Goal: Navigation & Orientation: Find specific page/section

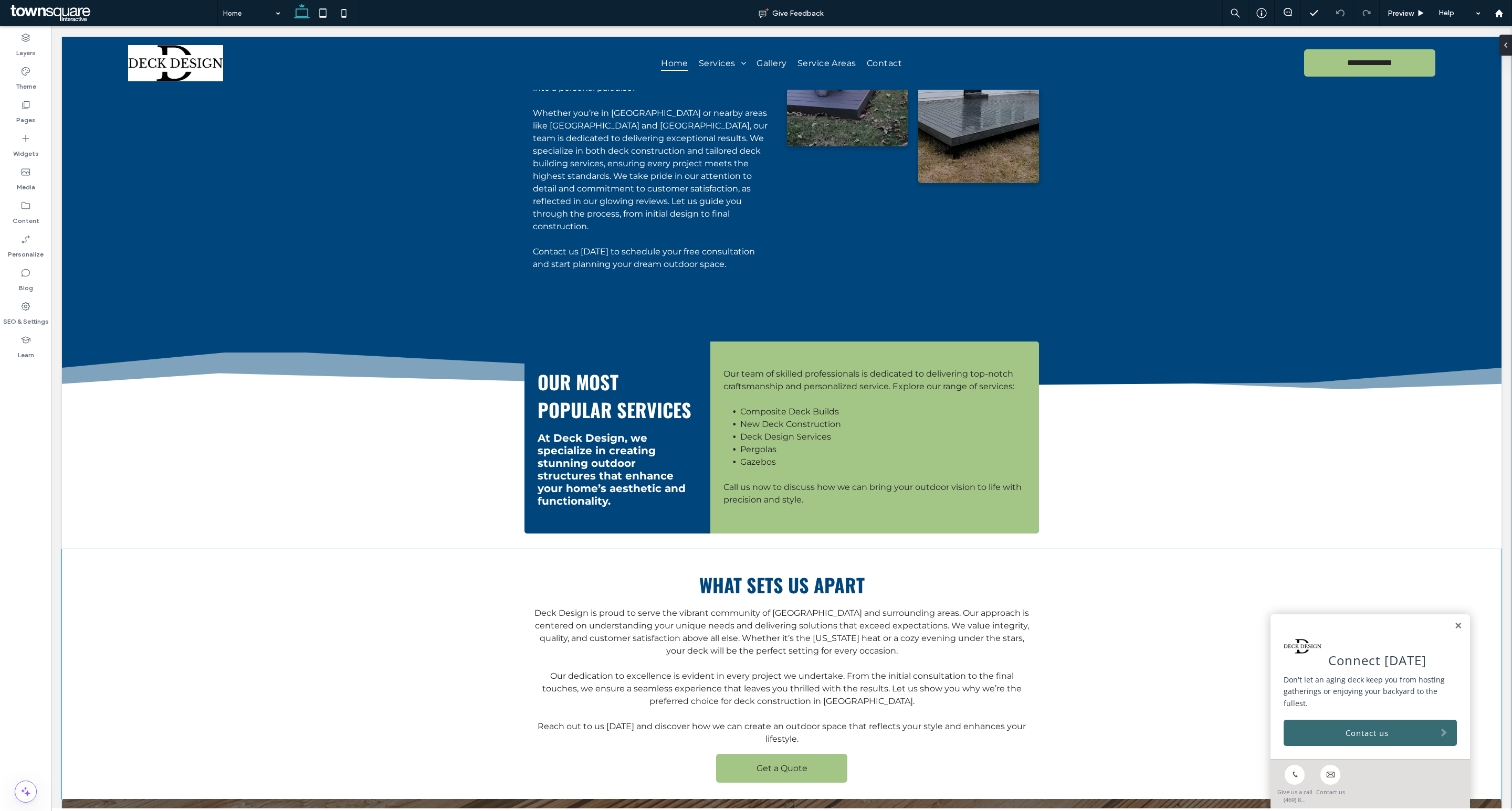
scroll to position [1273, 0]
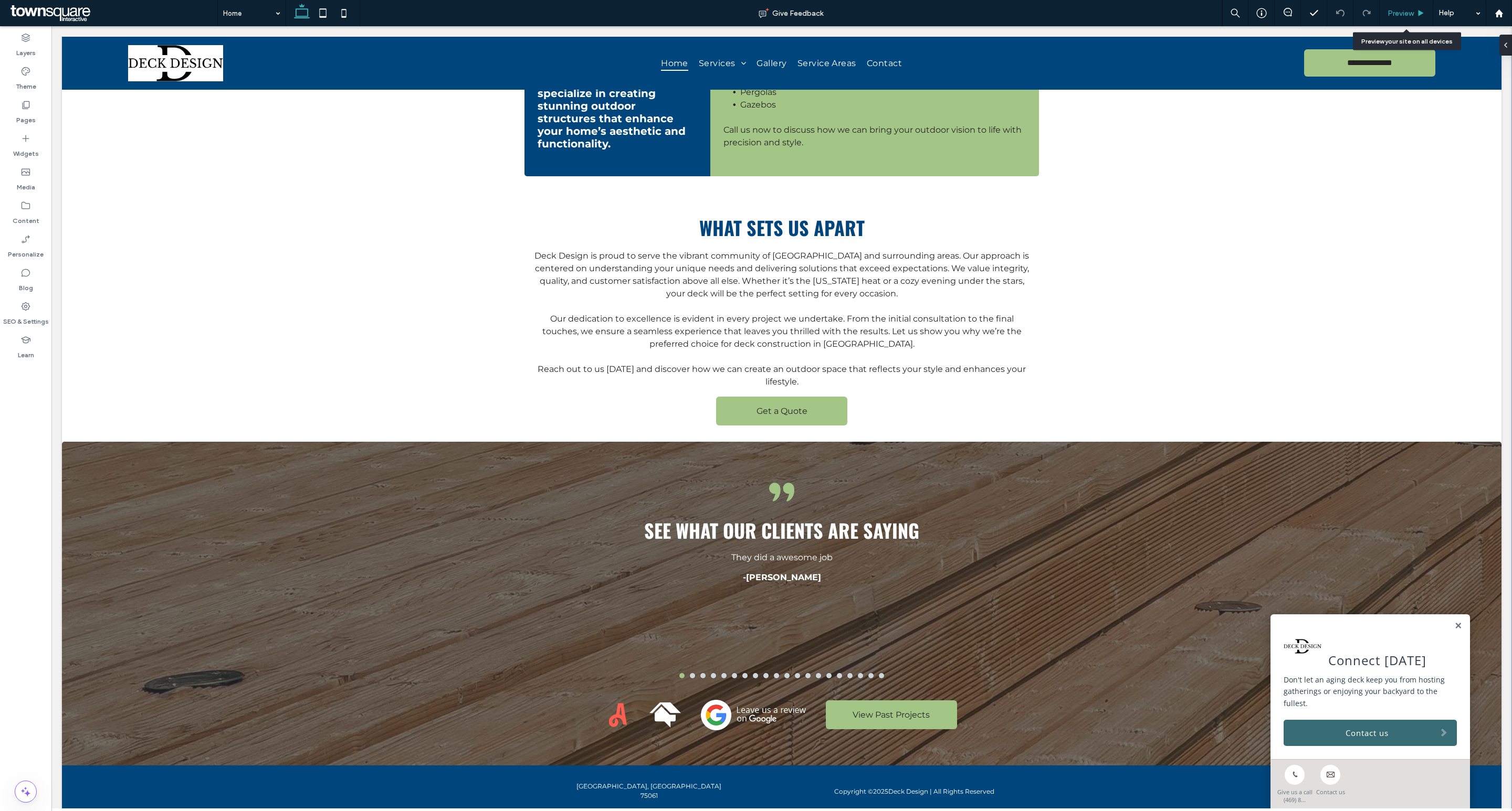
click at [1405, 12] on span "Preview" at bounding box center [1400, 14] width 27 height 9
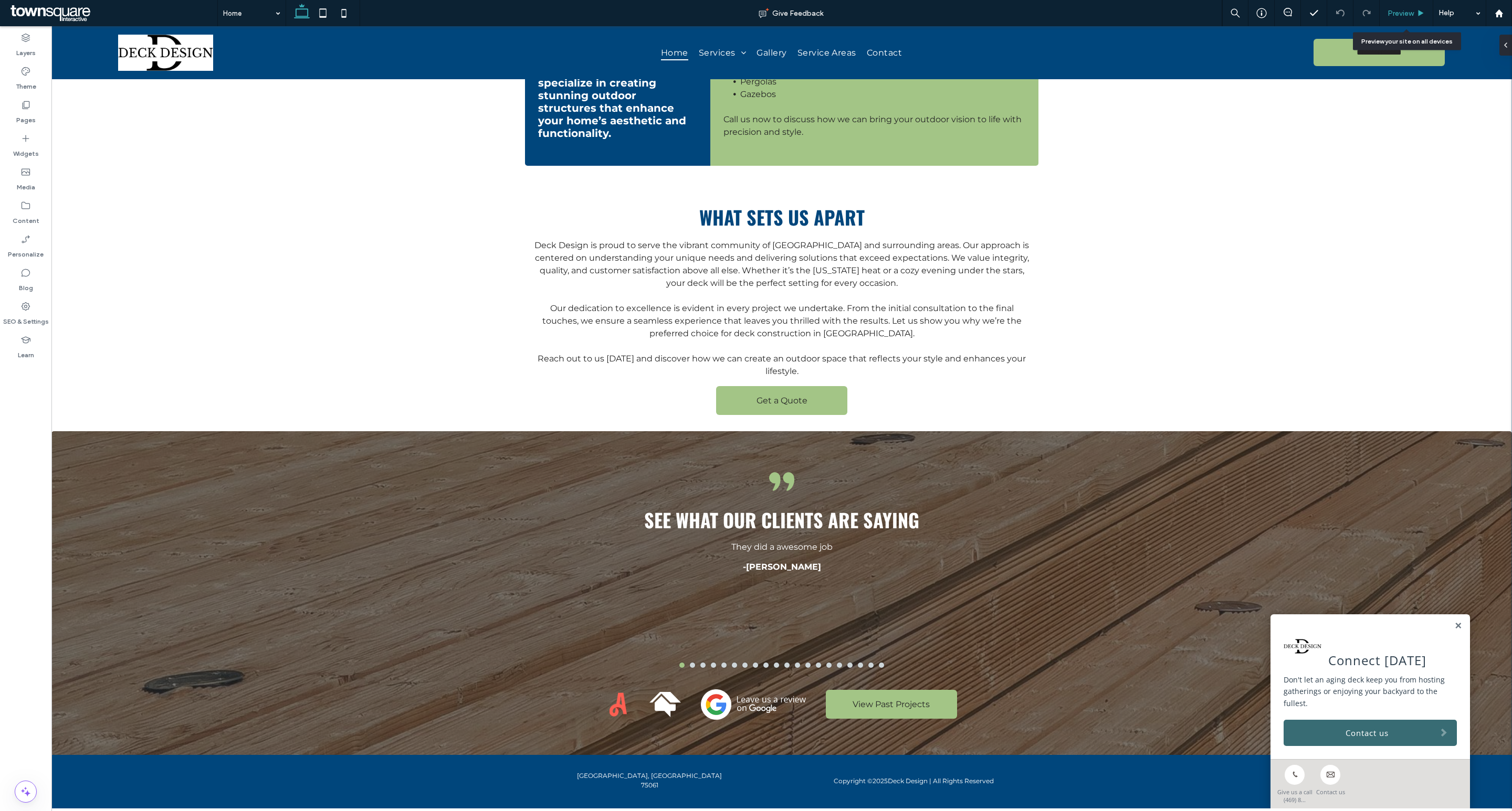
scroll to position [1271, 0]
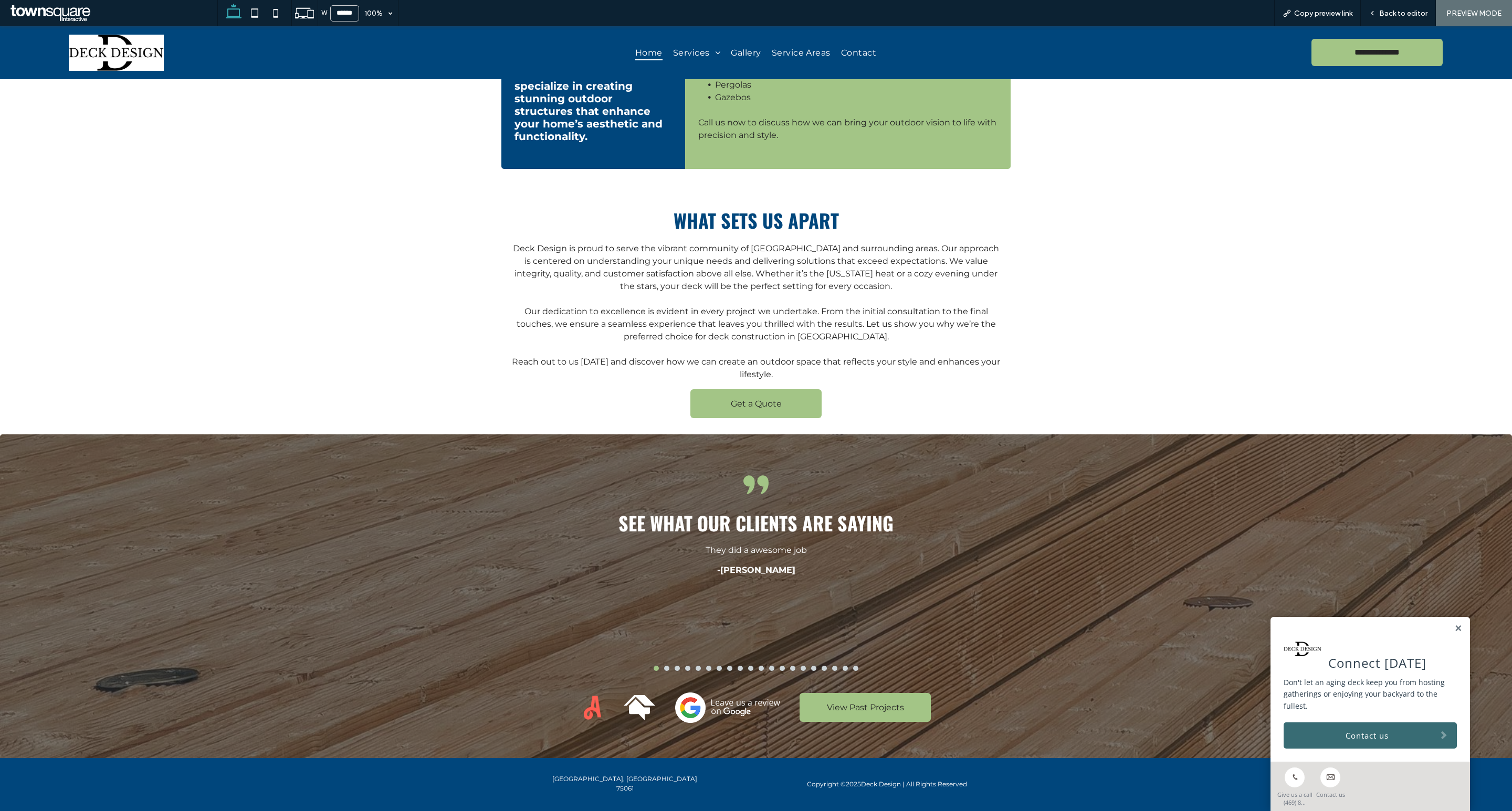
click at [664, 666] on button "go to slide 2" at bounding box center [667, 669] width 5 height 5
click at [675, 666] on button "go to slide 3" at bounding box center [678, 669] width 5 height 5
click at [739, 644] on div "Don &amp; his crew were prompt and professional. They replaced approximately 60…" at bounding box center [756, 614] width 445 height 138
click at [737, 666] on button "go to slide 9" at bounding box center [740, 669] width 5 height 5
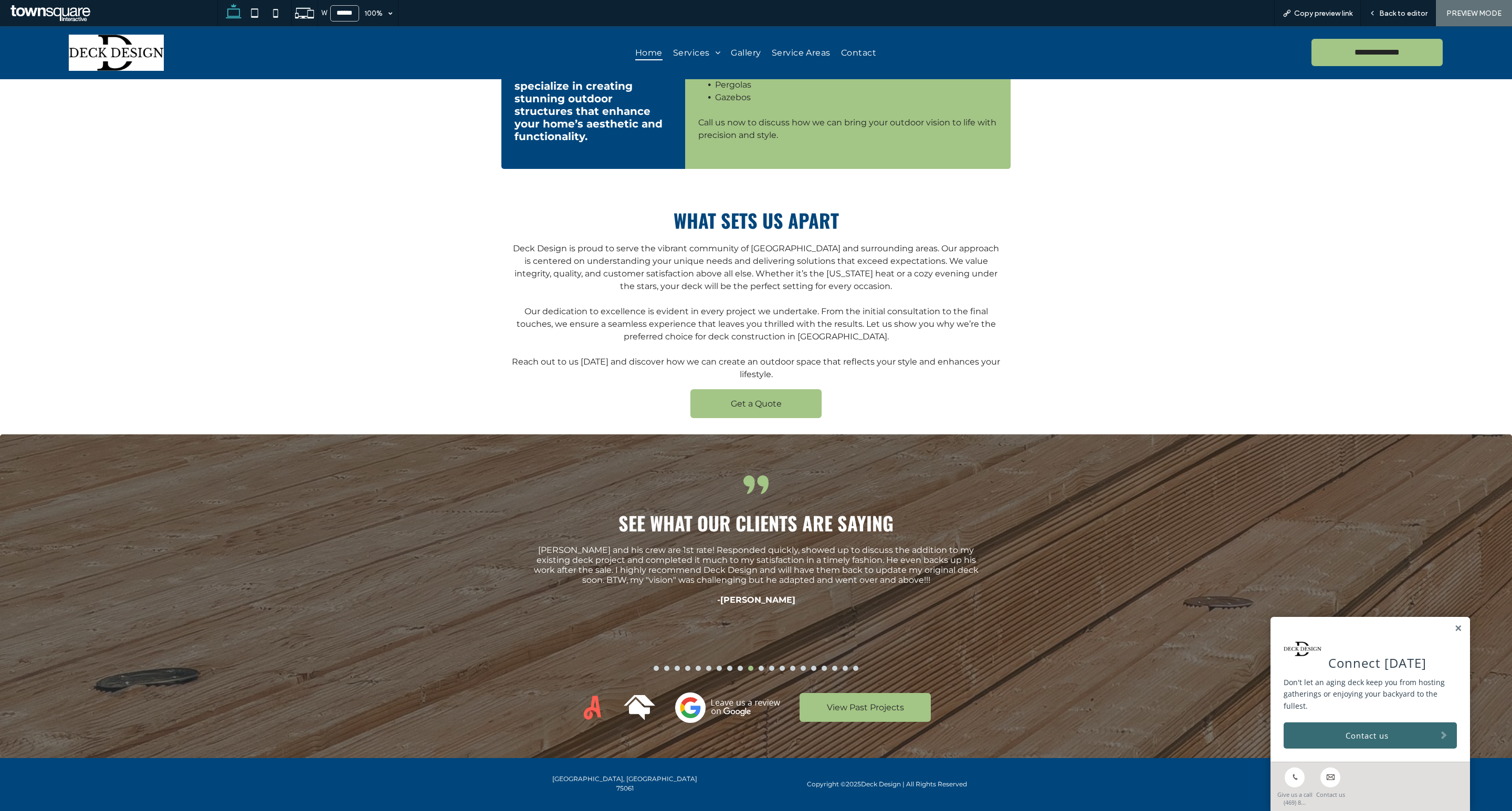
click at [824, 666] on div at bounding box center [756, 669] width 493 height 5
click at [846, 546] on p "[PERSON_NAME] and his crew were wonderful and helped me through the entire proj…" at bounding box center [756, 566] width 445 height 40
click at [1389, 13] on span "Back to editor" at bounding box center [1403, 14] width 49 height 9
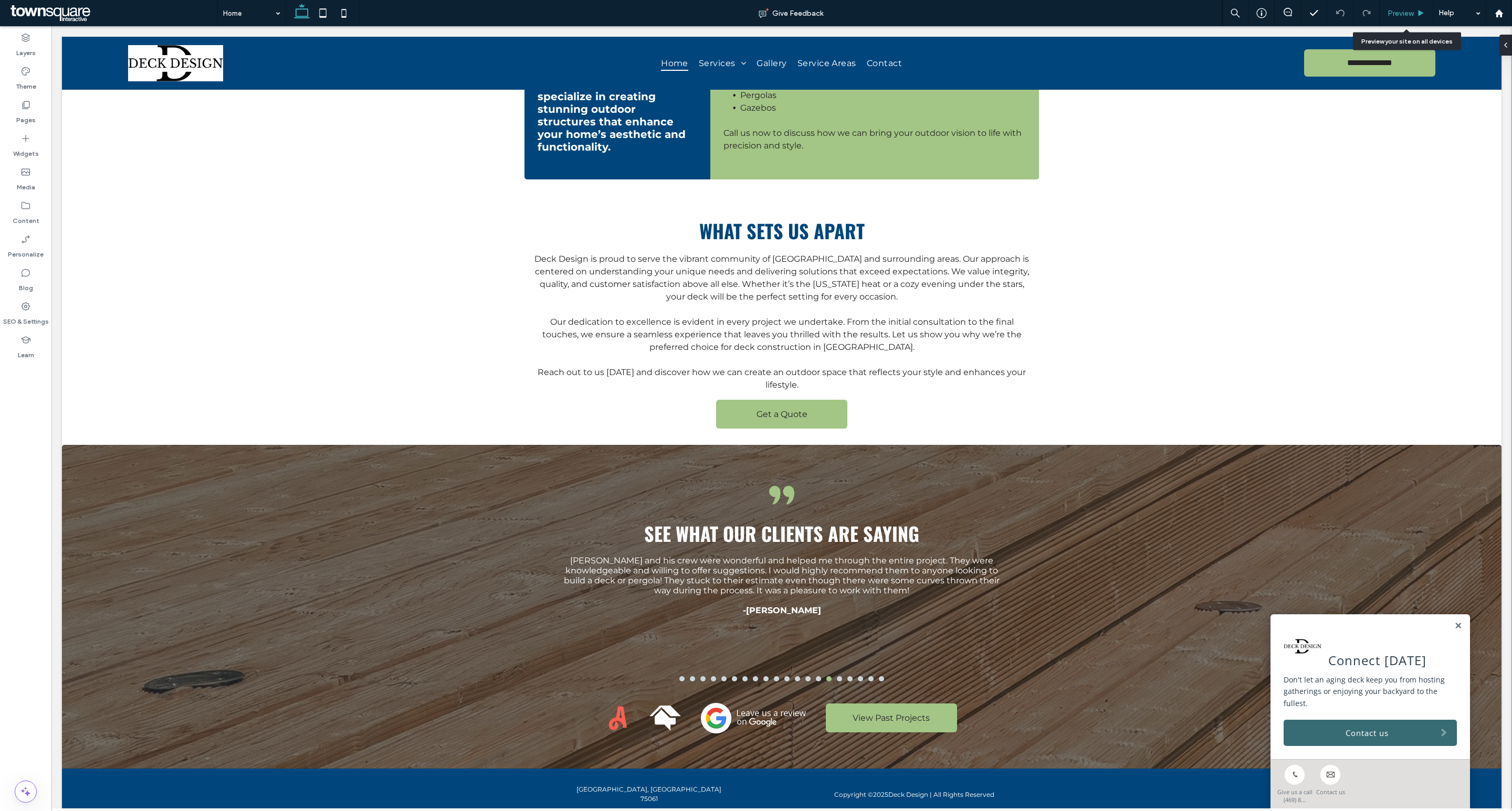
scroll to position [1258, 0]
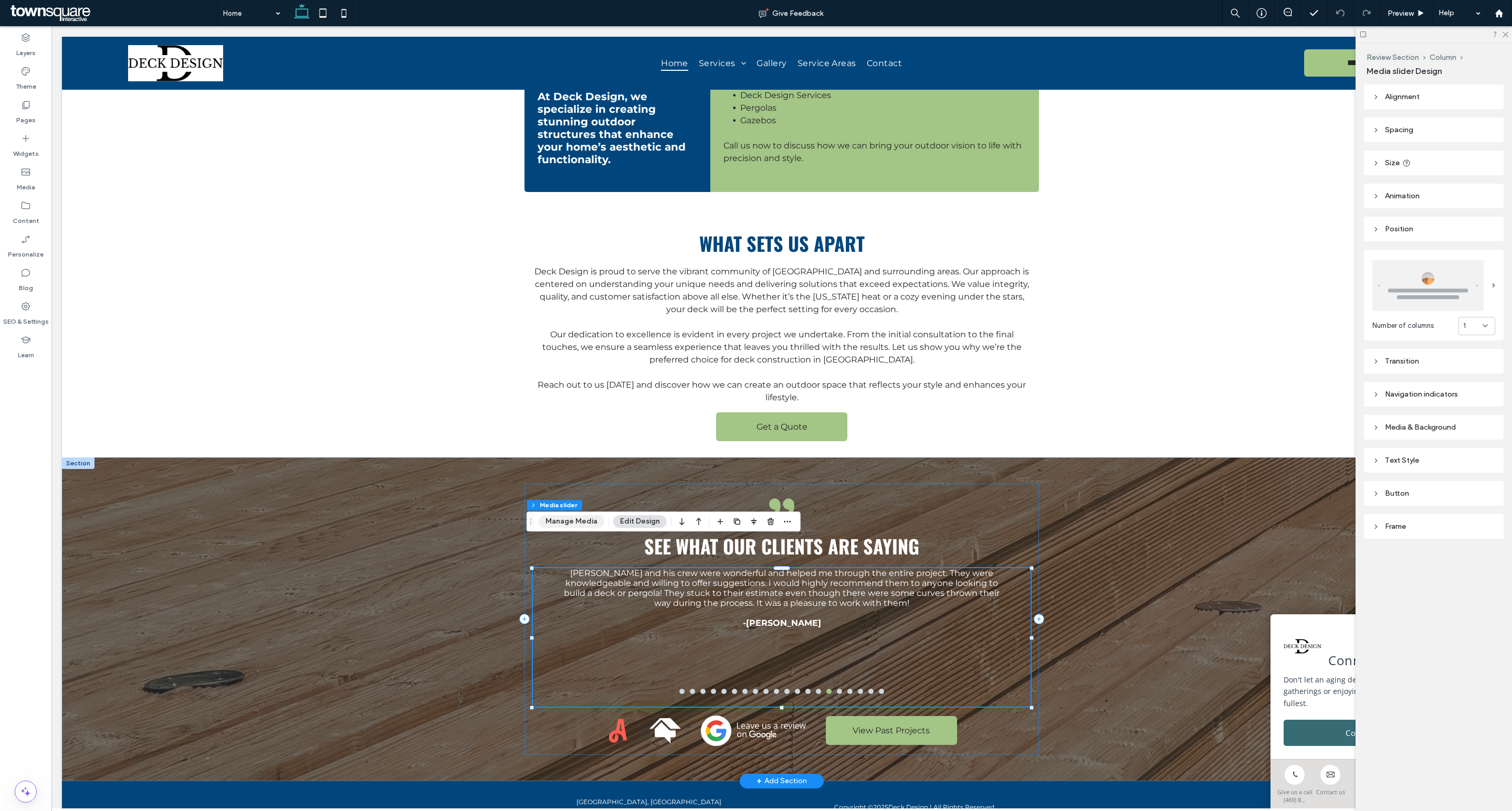
click at [582, 523] on button "Manage Media" at bounding box center [571, 522] width 66 height 13
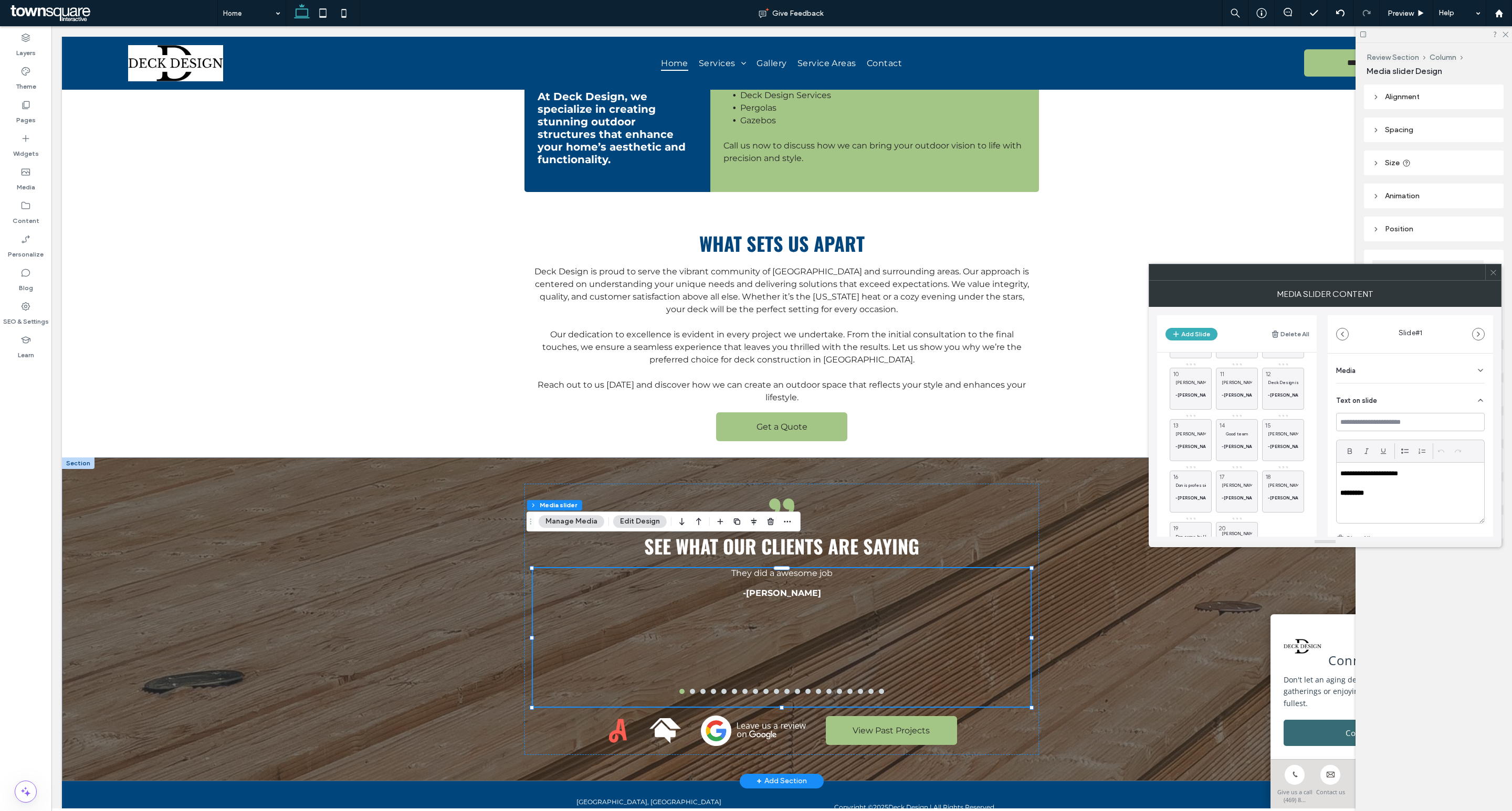
scroll to position [198, 0]
click at [1192, 487] on div "Don came by [DATE] gave us an estimate right then. He said he could start next …" at bounding box center [1191, 498] width 42 height 42
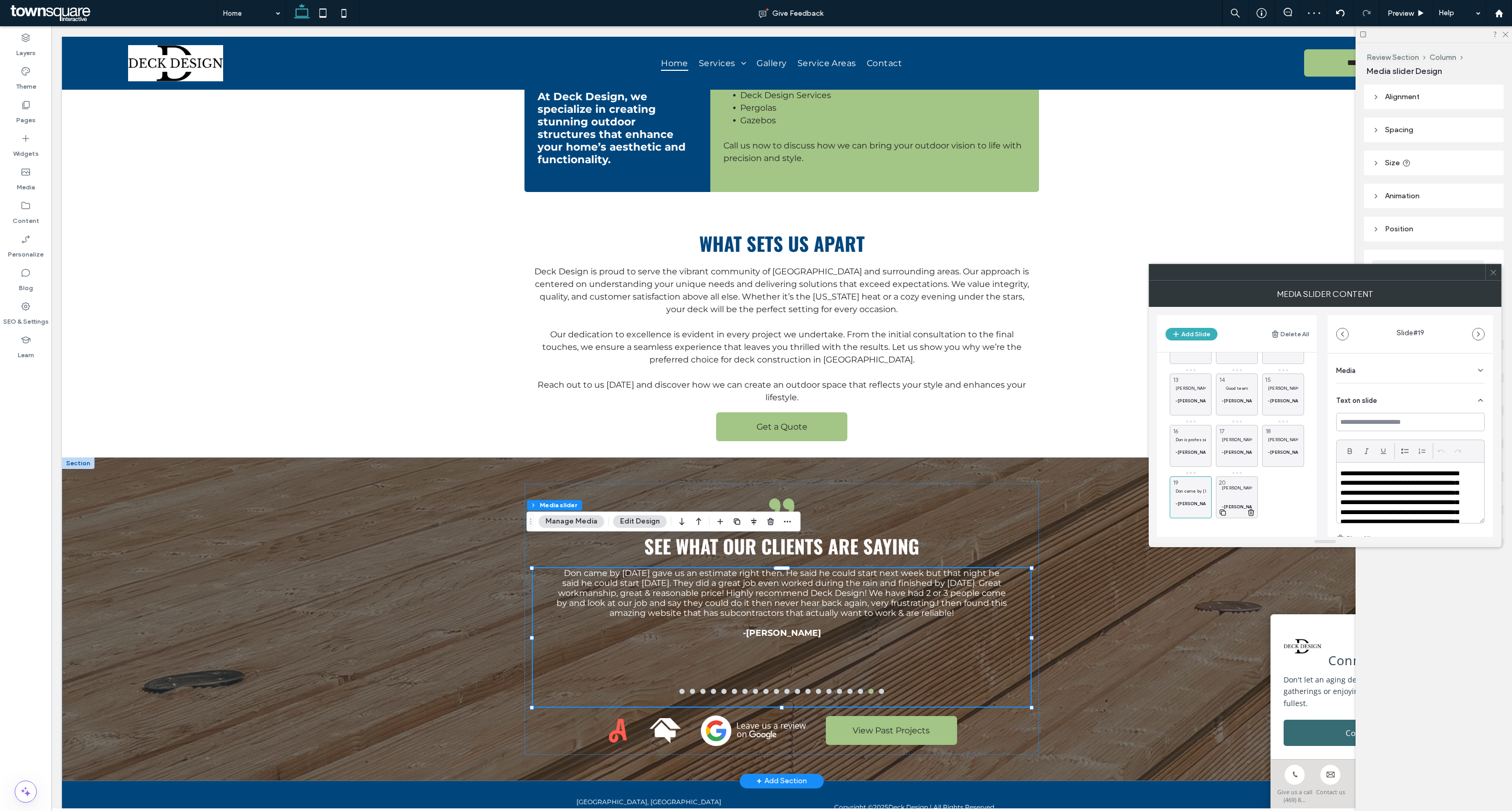
click at [1235, 490] on p "[PERSON_NAME] did a great job from start to finish. Explained what he was going…" at bounding box center [1236, 488] width 30 height 6
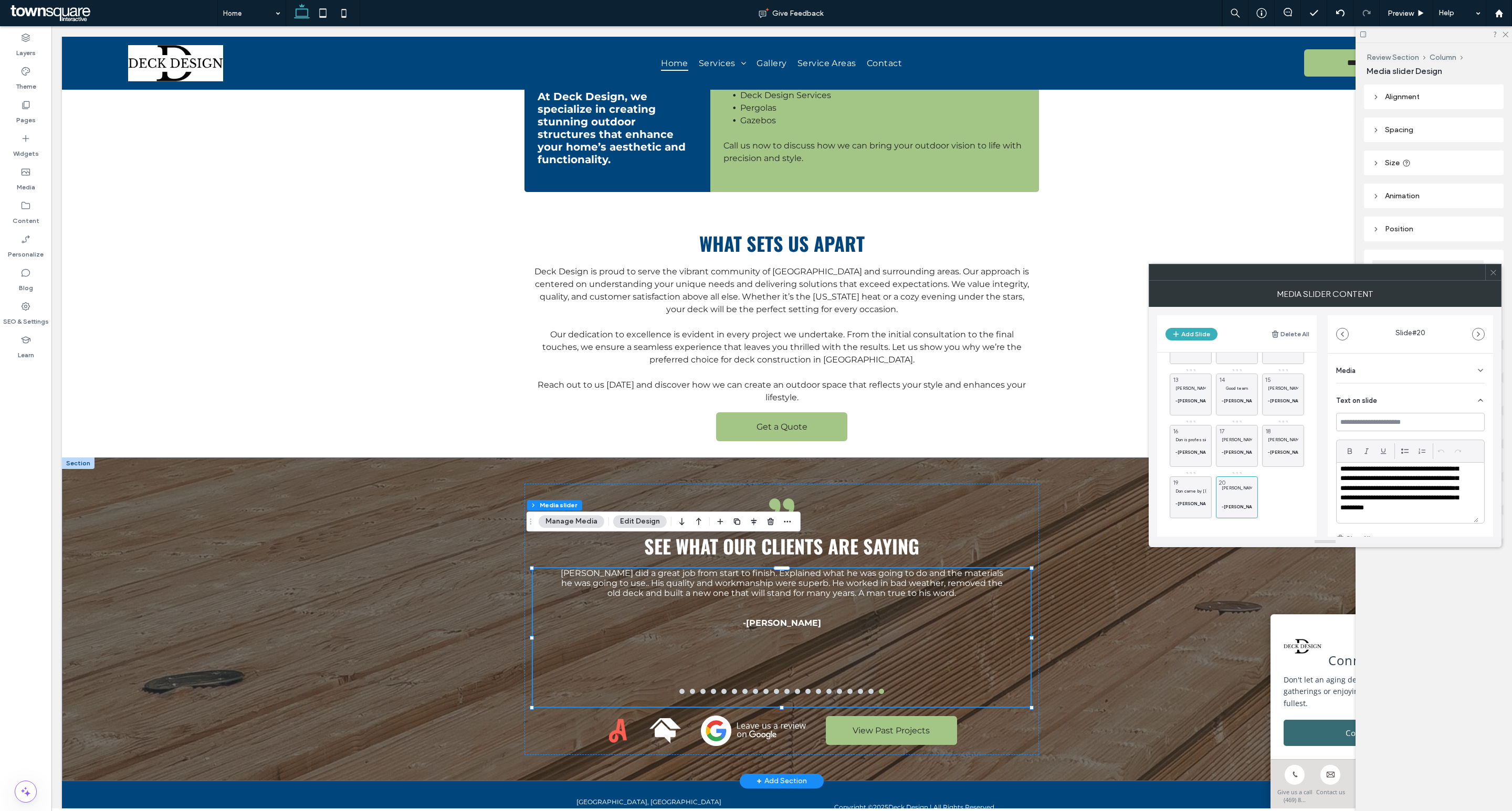
scroll to position [26, 0]
click at [1278, 430] on div "[PERSON_NAME] and his crew were excellent to work with. [PERSON_NAME] took his …" at bounding box center [1283, 446] width 42 height 42
click at [1185, 490] on p "Don came by [DATE] gave us an estimate right then. He said he could start next …" at bounding box center [1191, 491] width 30 height 6
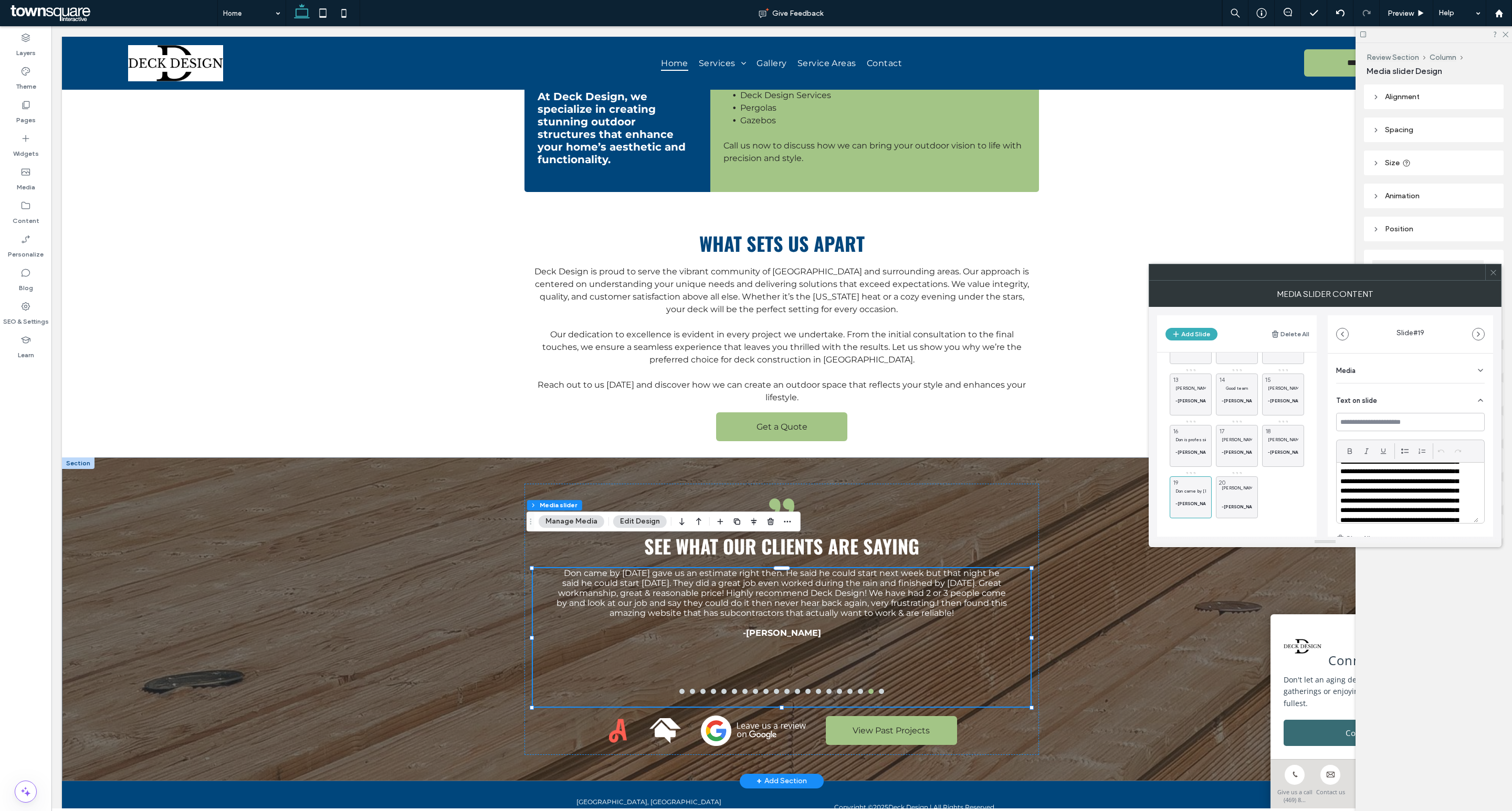
scroll to position [51, 0]
click at [1238, 431] on div "[PERSON_NAME] and his crew did fantastic work on our deck replacement! I would …" at bounding box center [1237, 446] width 42 height 42
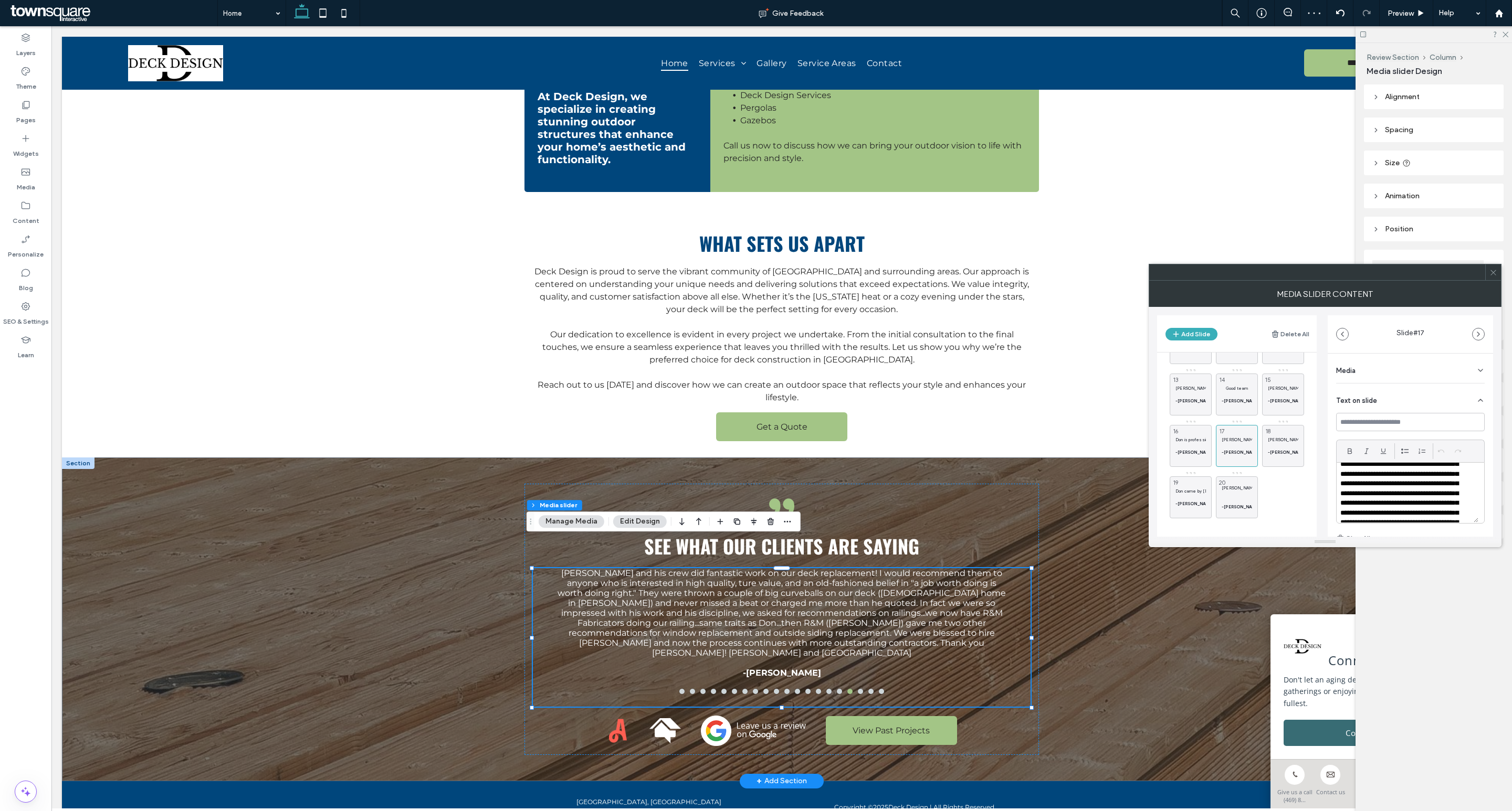
scroll to position [19, 0]
click at [1196, 430] on div "Don is professional but as down to earth as they come. He will always take the …" at bounding box center [1191, 446] width 42 height 42
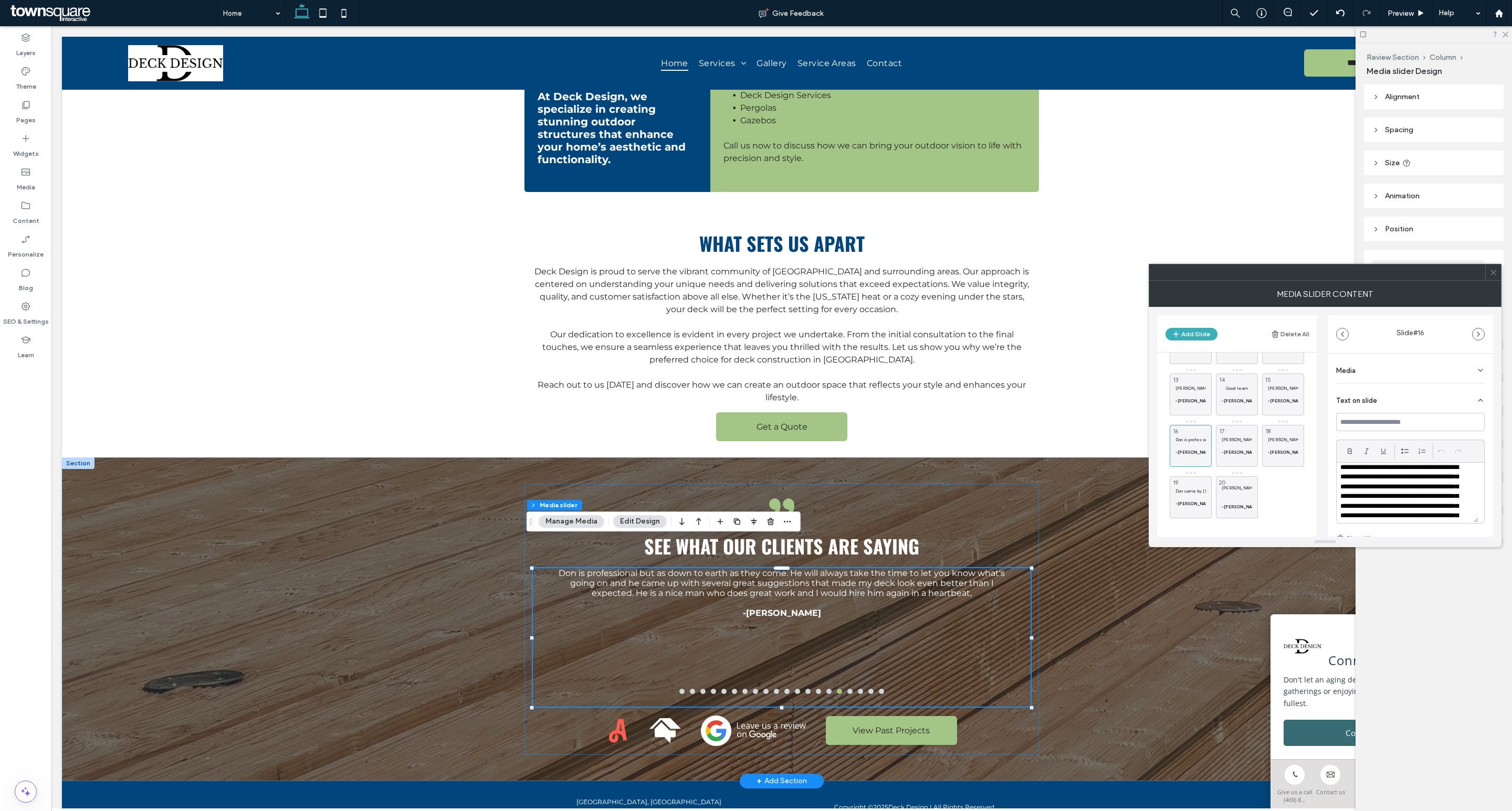
scroll to position [6, 0]
click at [1289, 382] on div "[PERSON_NAME] and his crew were wonderful and helped me through the entire proj…" at bounding box center [1283, 395] width 42 height 42
click at [1238, 381] on div "Good team -[PERSON_NAME] 14" at bounding box center [1237, 395] width 42 height 42
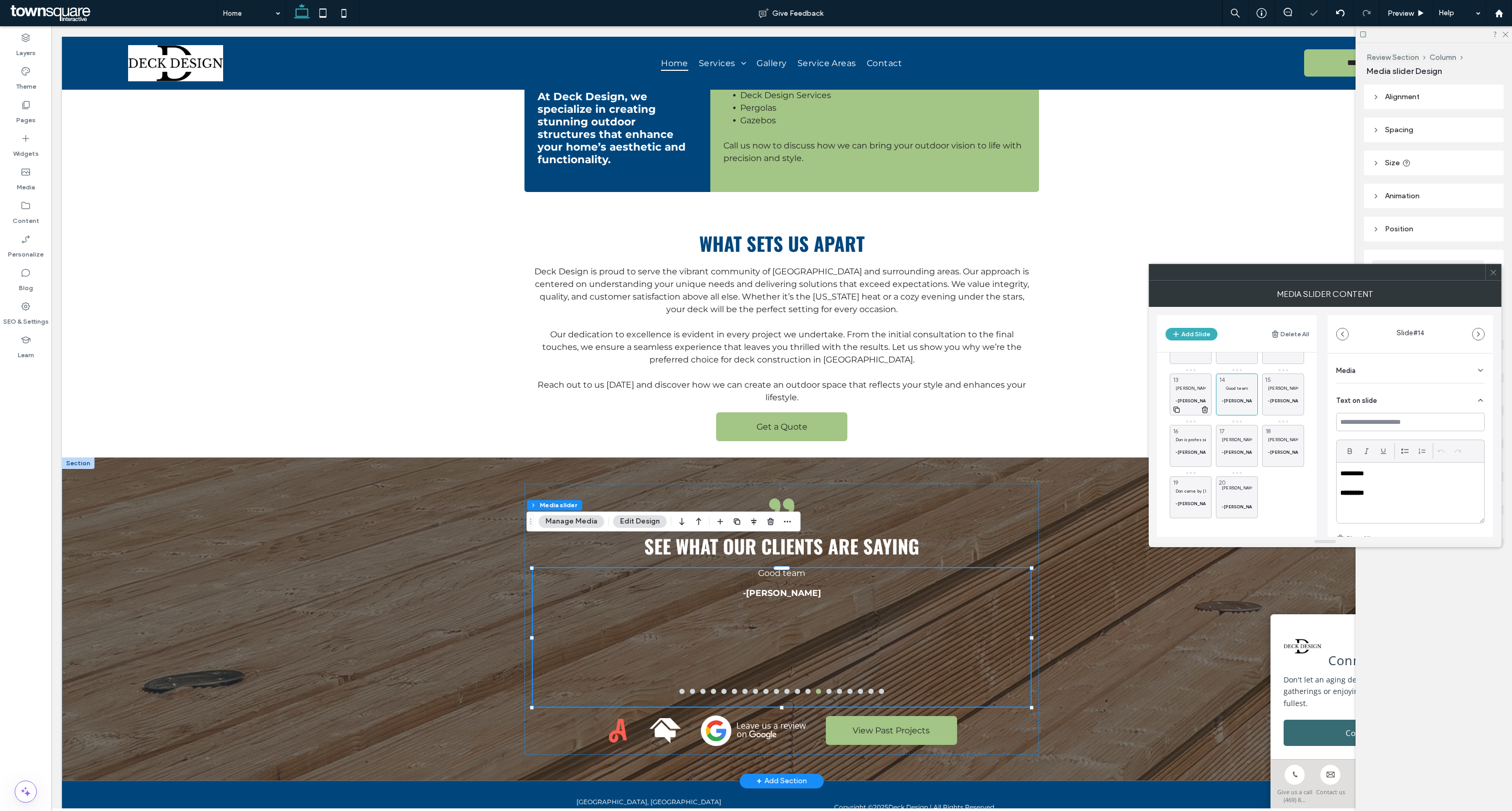
click at [1191, 379] on div "[PERSON_NAME] and his team were great. My project was completed in the designat…" at bounding box center [1191, 395] width 42 height 42
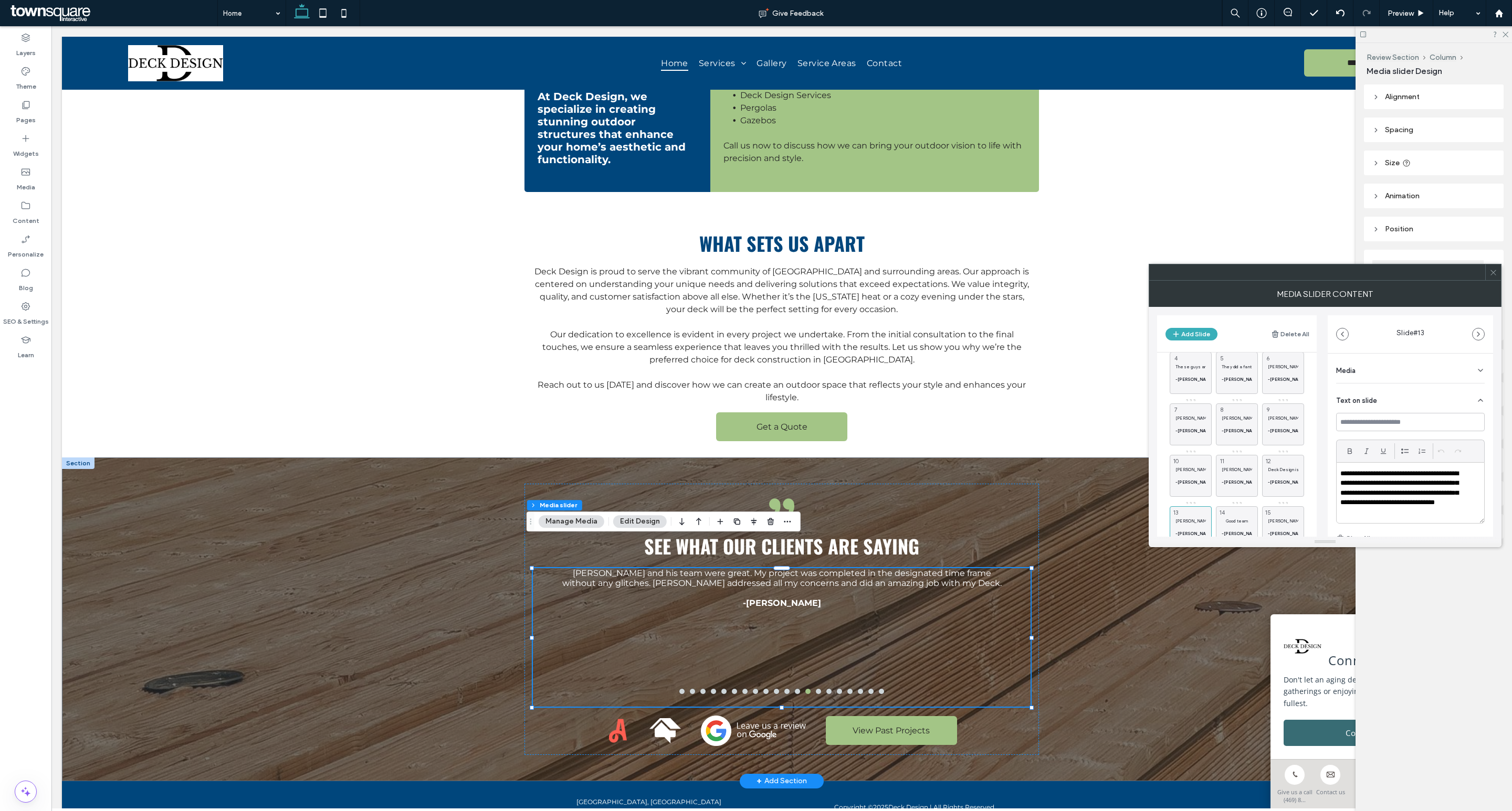
scroll to position [63, 0]
click at [1293, 461] on div "Deck Design is a high quality, professional outfit. [PERSON_NAME] knows what he…" at bounding box center [1283, 477] width 42 height 42
click at [1224, 460] on span "11" at bounding box center [1222, 462] width 9 height 9
click at [1187, 461] on div "[PERSON_NAME] and his crew are 1st rate! Responded quickly, showed up to discus…" at bounding box center [1191, 477] width 42 height 42
click at [1290, 414] on div "[PERSON_NAME] and his crew did an excellent job on our deck. He responded quick…" at bounding box center [1283, 426] width 42 height 42
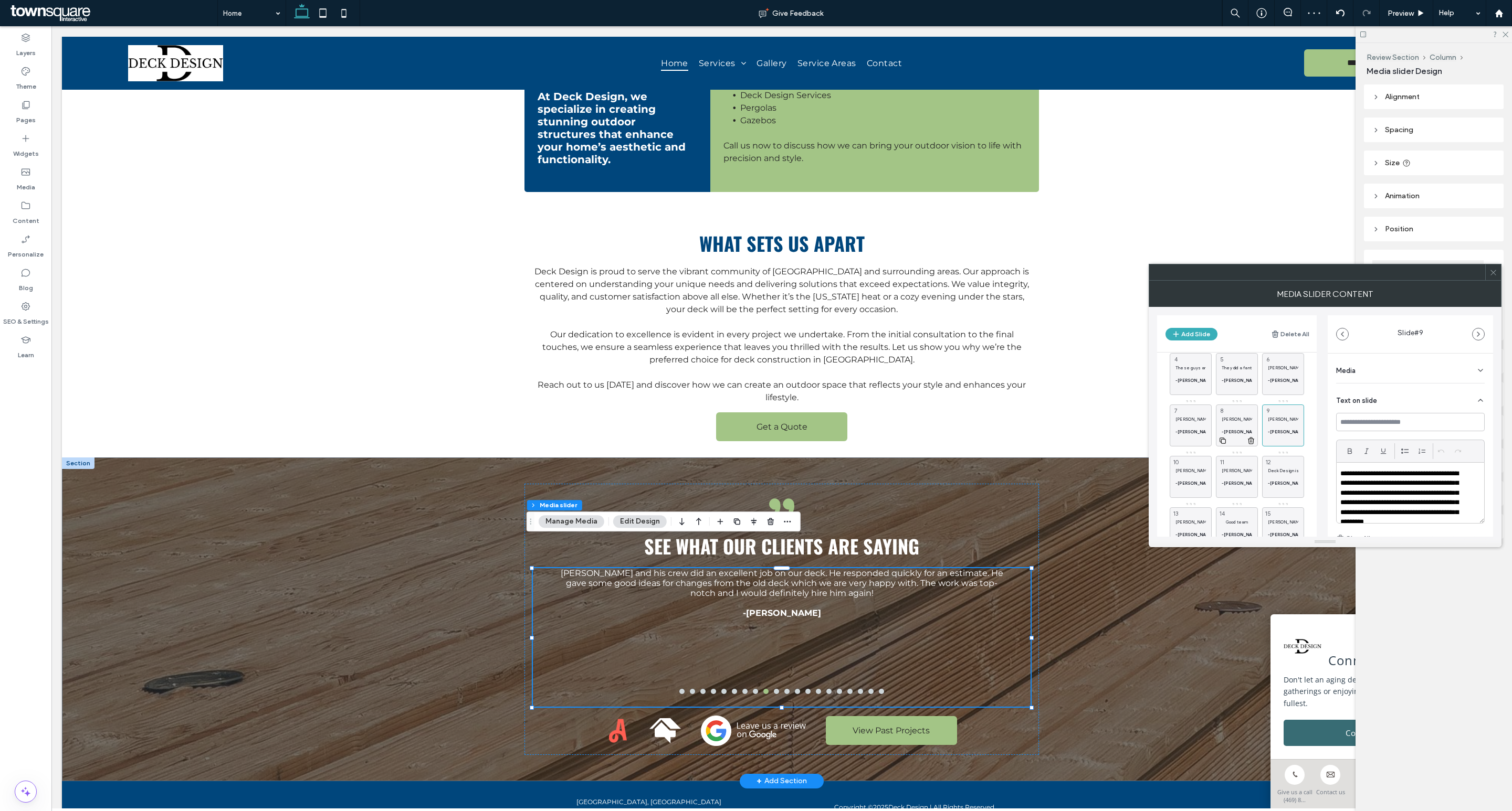
click at [1242, 420] on p "[PERSON_NAME] was very easy to work with and was able to either accomodate our …" at bounding box center [1236, 419] width 30 height 6
click at [1177, 415] on span "7" at bounding box center [1176, 411] width 9 height 9
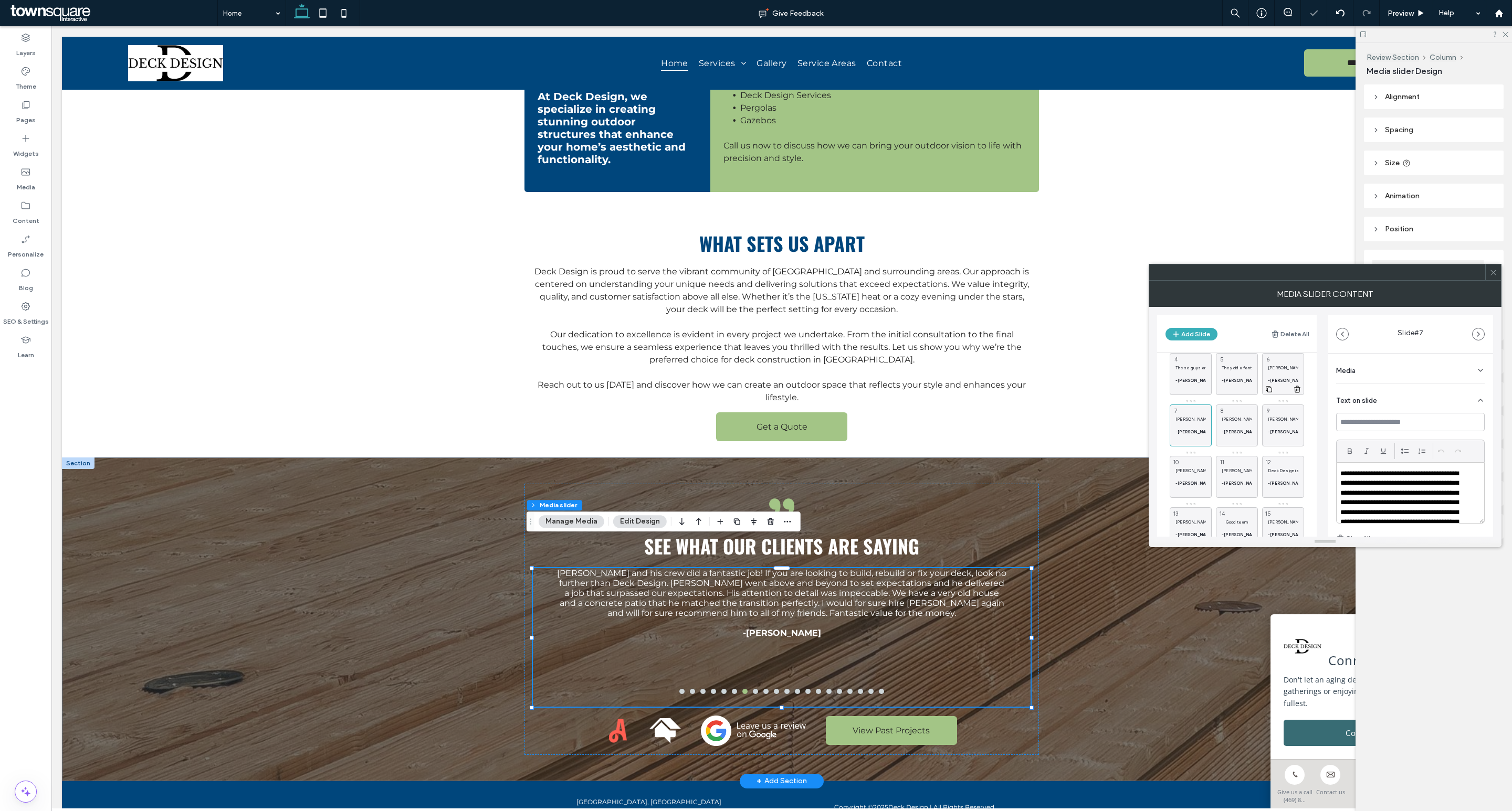
click at [1278, 360] on div "[PERSON_NAME] responded quickly to our request and did not pressure us into a d…" at bounding box center [1283, 374] width 42 height 42
click at [1238, 366] on p "They did a fantastic job with the deck installation." at bounding box center [1236, 367] width 30 height 6
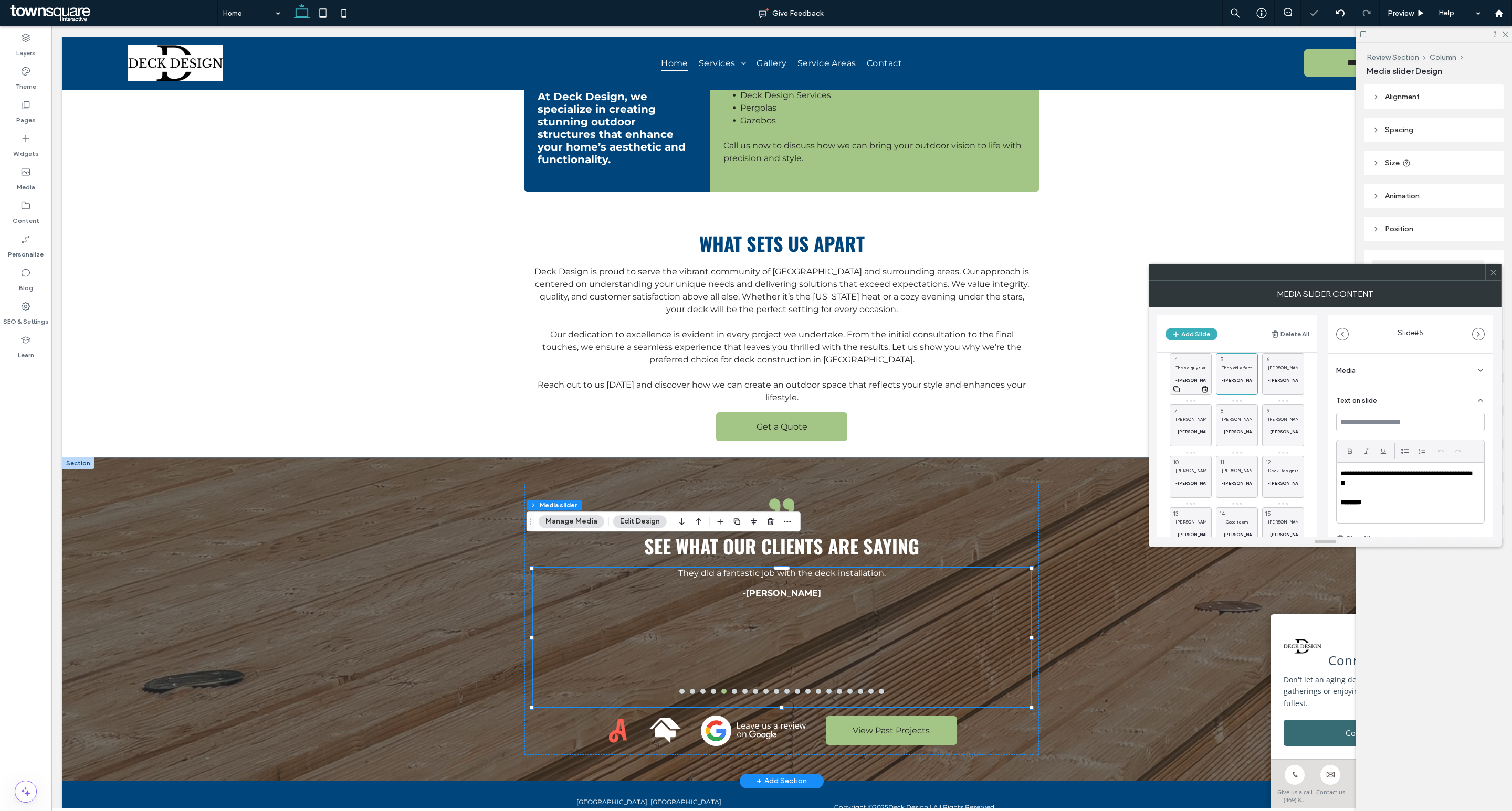
click at [1197, 357] on div "These guys are THE BEST !! Their attention to detail was exemplary. They were w…" at bounding box center [1191, 374] width 42 height 42
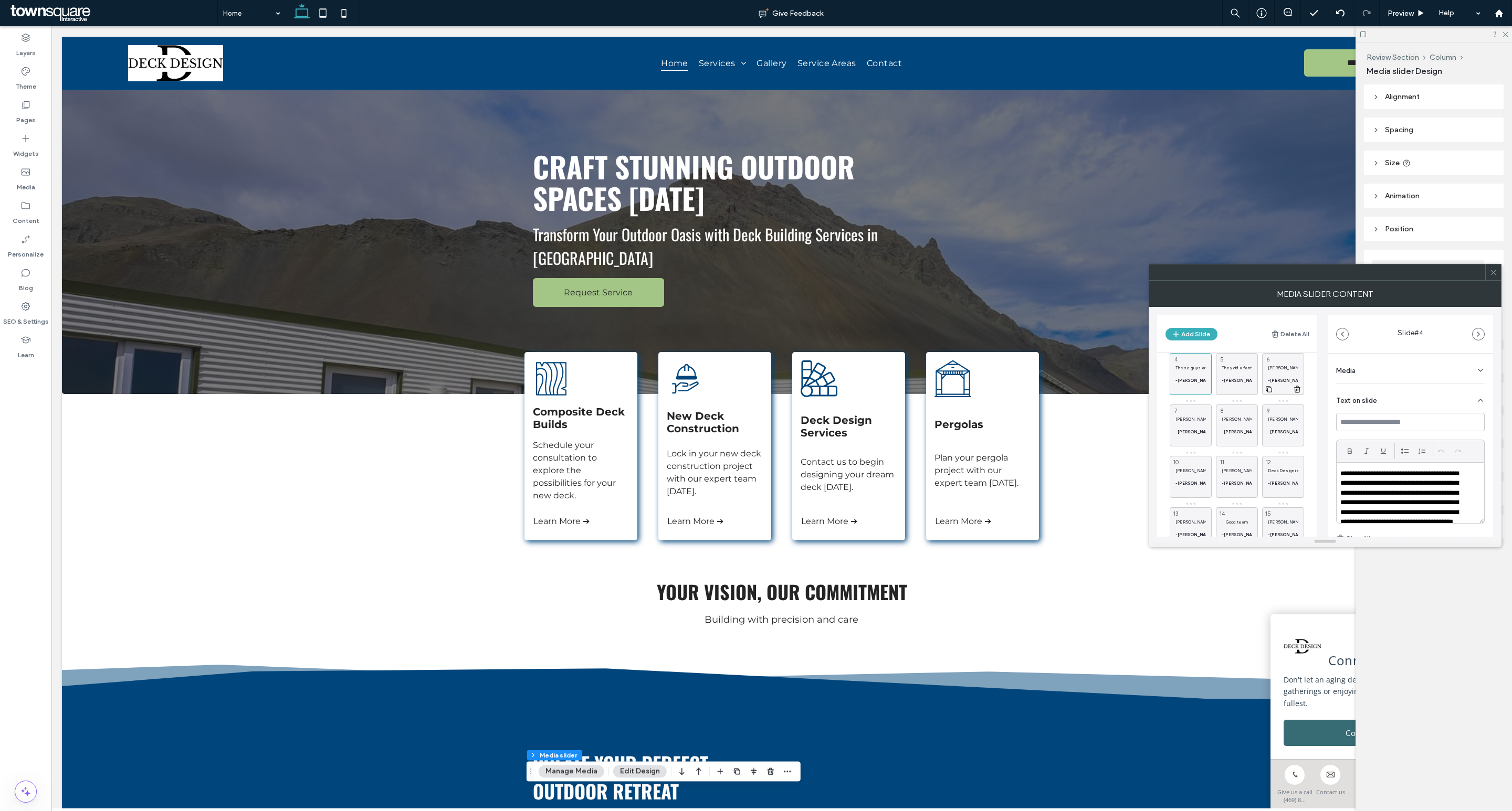
scroll to position [0, 0]
click at [1278, 375] on div "Don &amp; his crew were prompt and professional. They replaced approximately 60…" at bounding box center [1283, 386] width 42 height 42
click at [1240, 375] on div "[PERSON_NAME] is great to communicate with. He returns calls and texts in a tim…" at bounding box center [1237, 386] width 42 height 42
click at [1199, 373] on div "They did a awesome job -[PERSON_NAME] 1" at bounding box center [1191, 386] width 42 height 42
click at [1496, 273] on icon at bounding box center [1493, 273] width 8 height 8
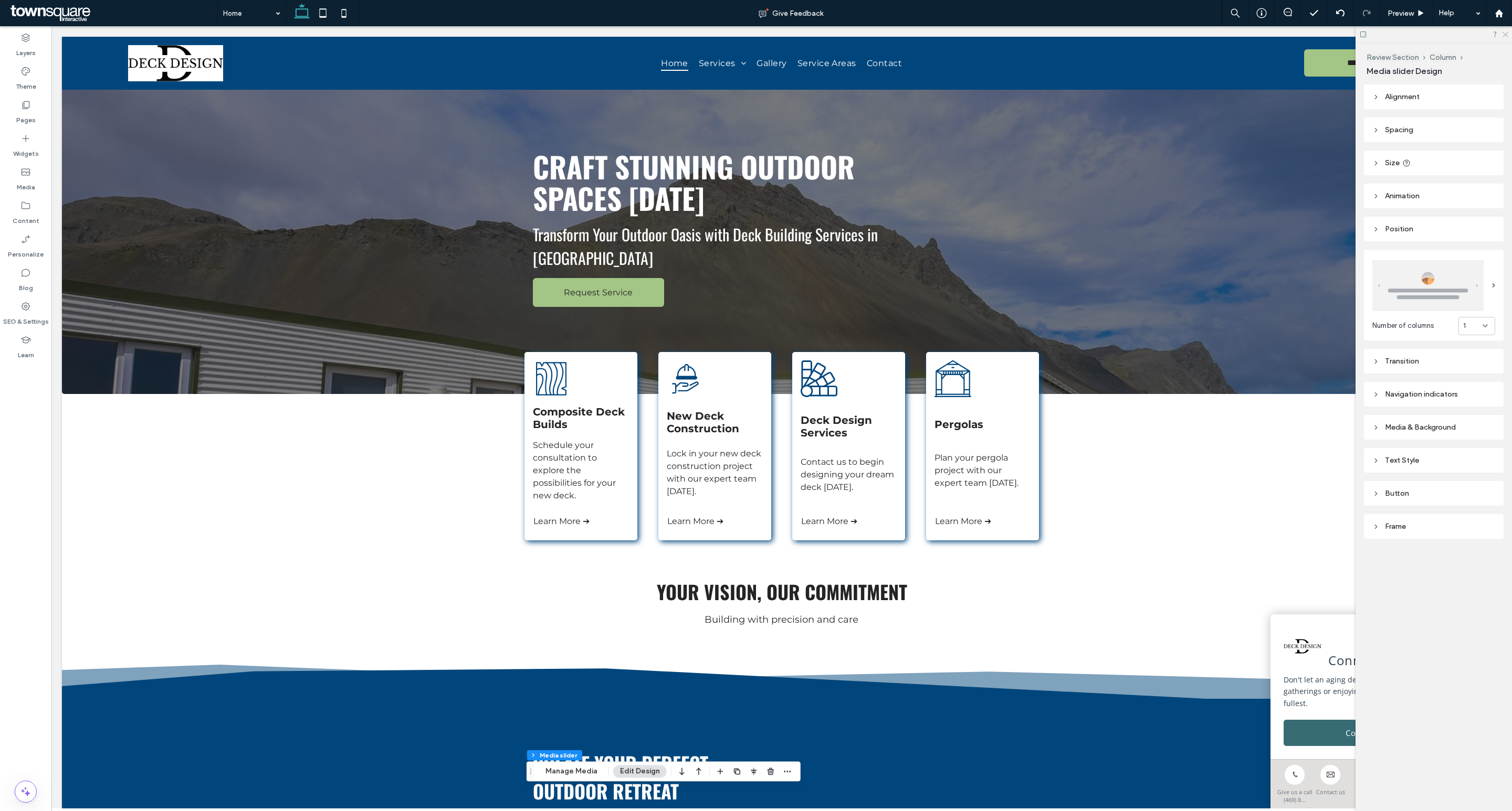
click at [1507, 30] on icon at bounding box center [1505, 33] width 6 height 6
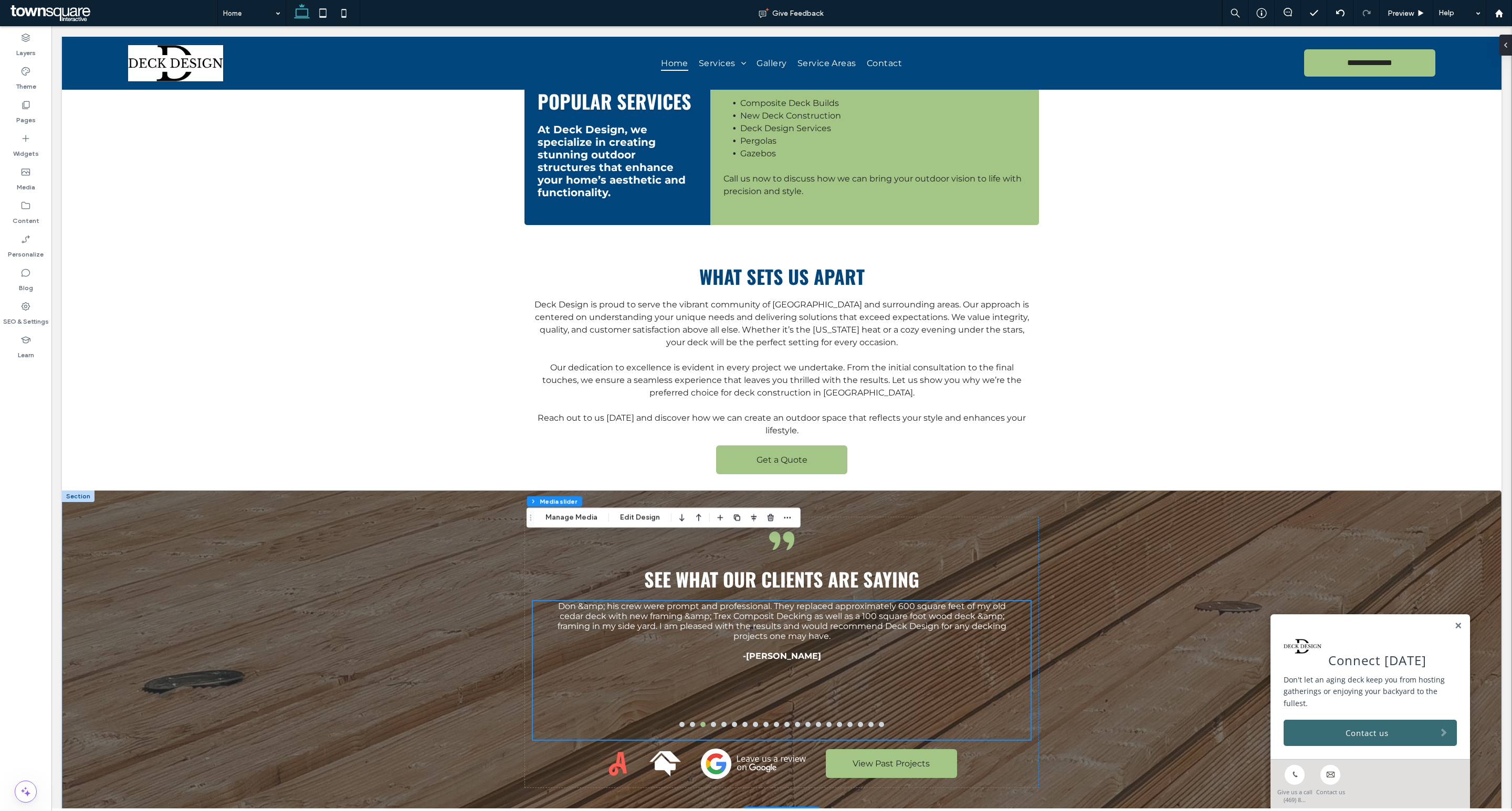
scroll to position [1273, 0]
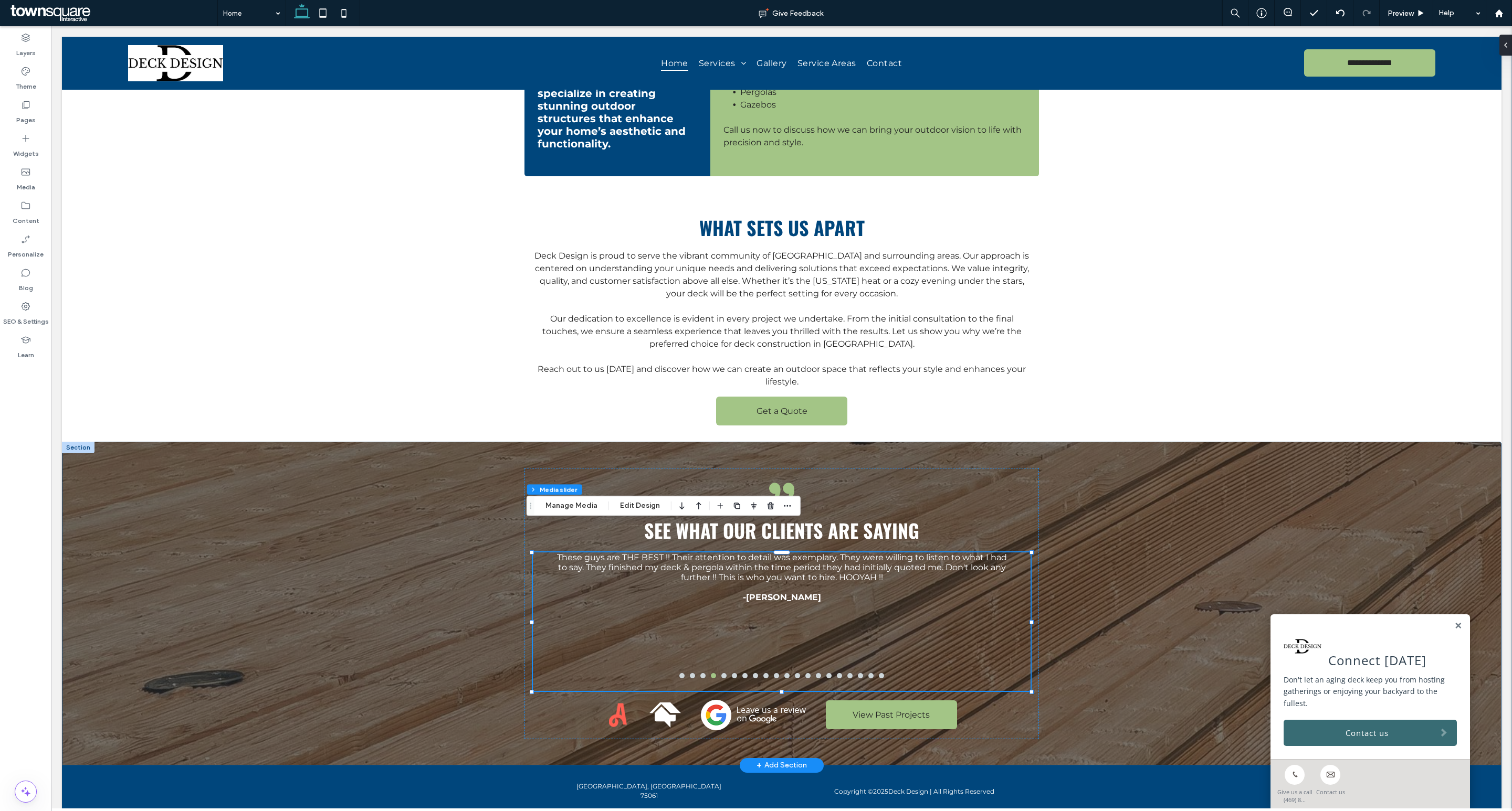
click at [1122, 553] on div "See what our clients are saying These guys are THE BEST !! Their attention to d…" at bounding box center [782, 604] width 1440 height 324
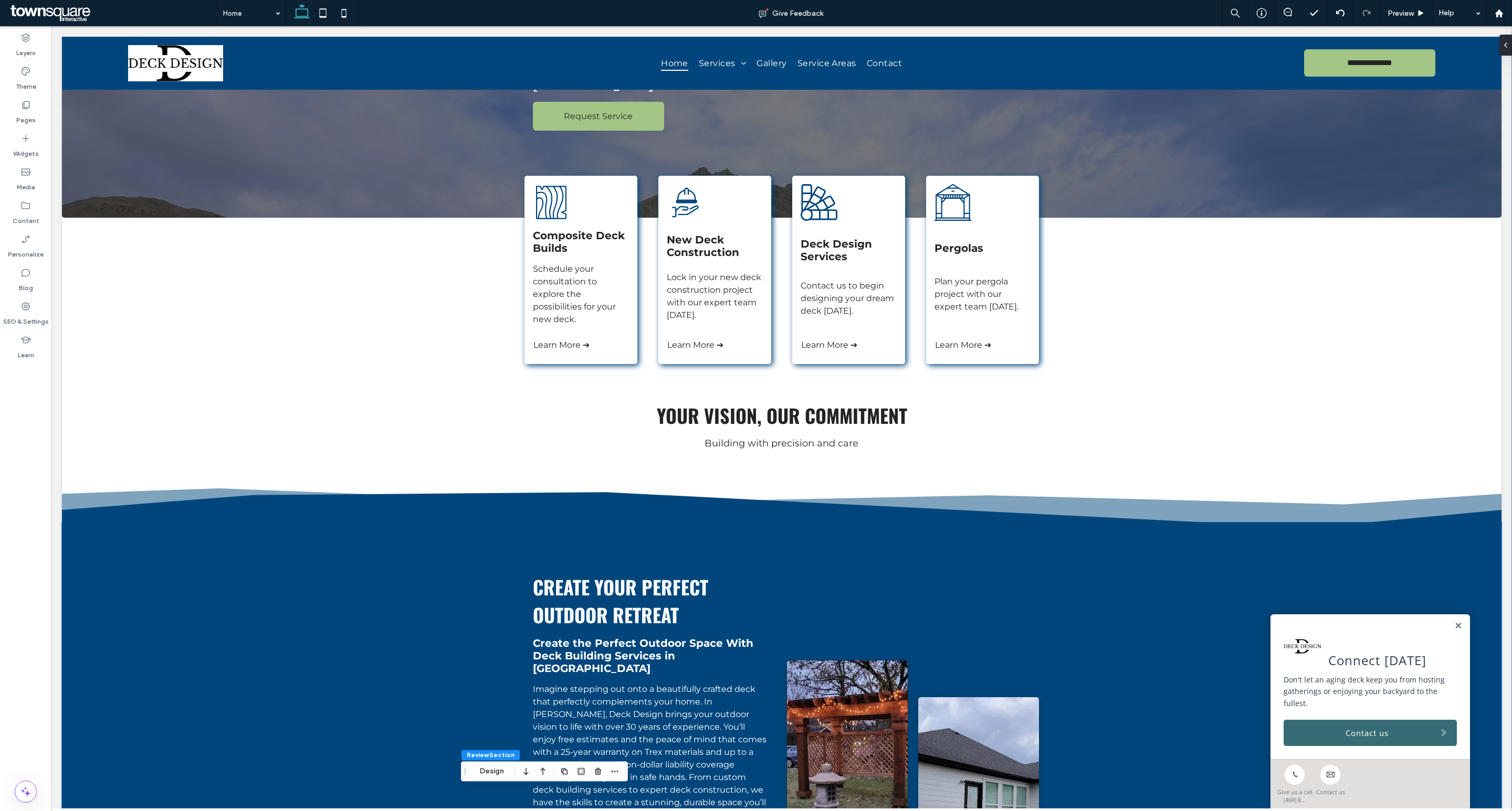
scroll to position [0, 0]
